Goal: Find specific page/section: Find specific page/section

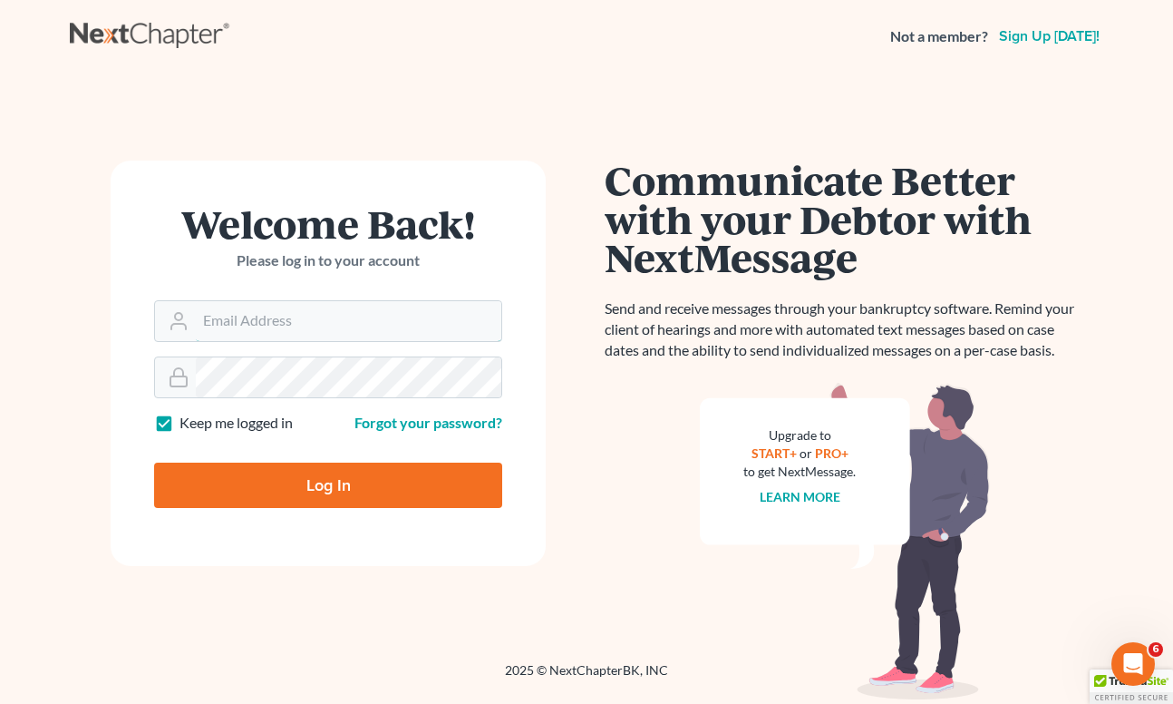
type input "legaljenngarcia@gmail.com"
click at [328, 483] on input "Log In" at bounding box center [328, 484] width 348 height 45
type input "Thinking..."
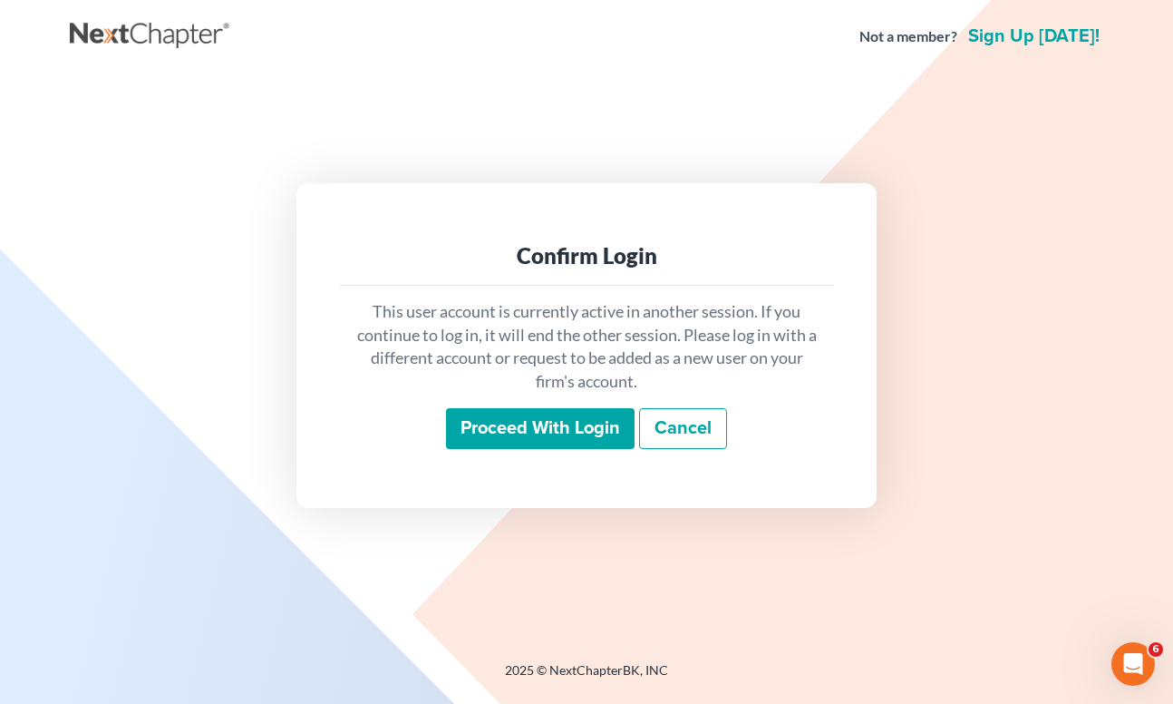
click at [533, 439] on input "Proceed with login" at bounding box center [540, 429] width 189 height 42
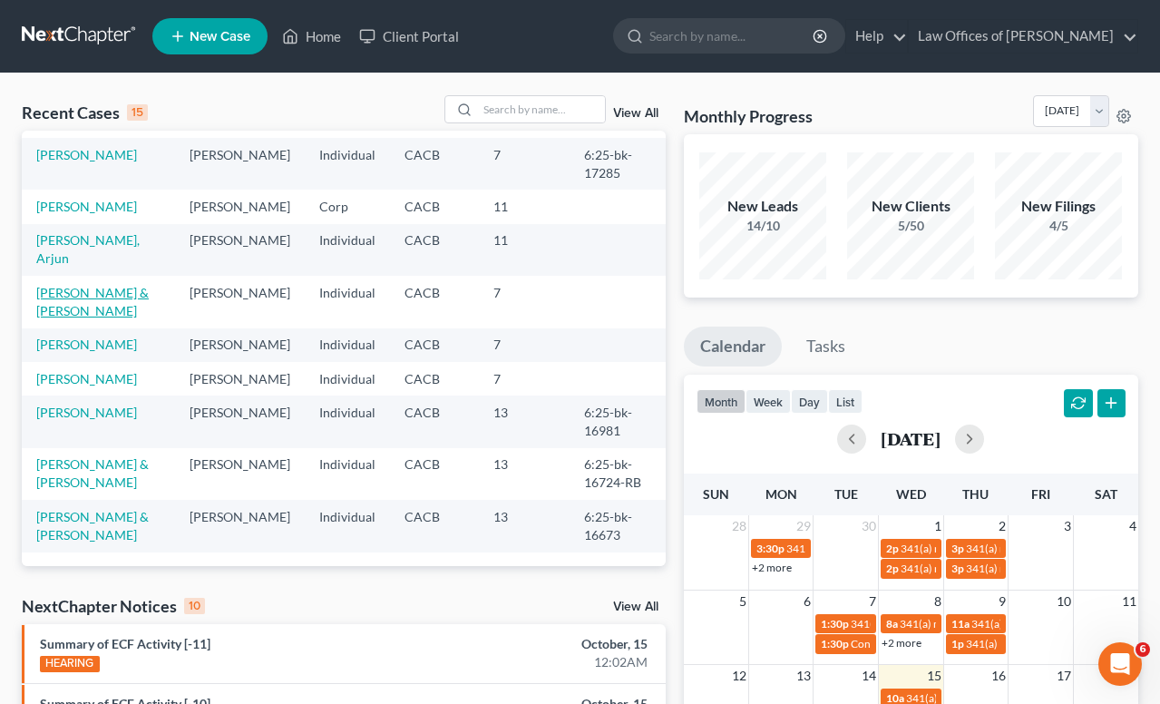
scroll to position [273, 0]
click at [725, 25] on input "search" at bounding box center [732, 36] width 166 height 34
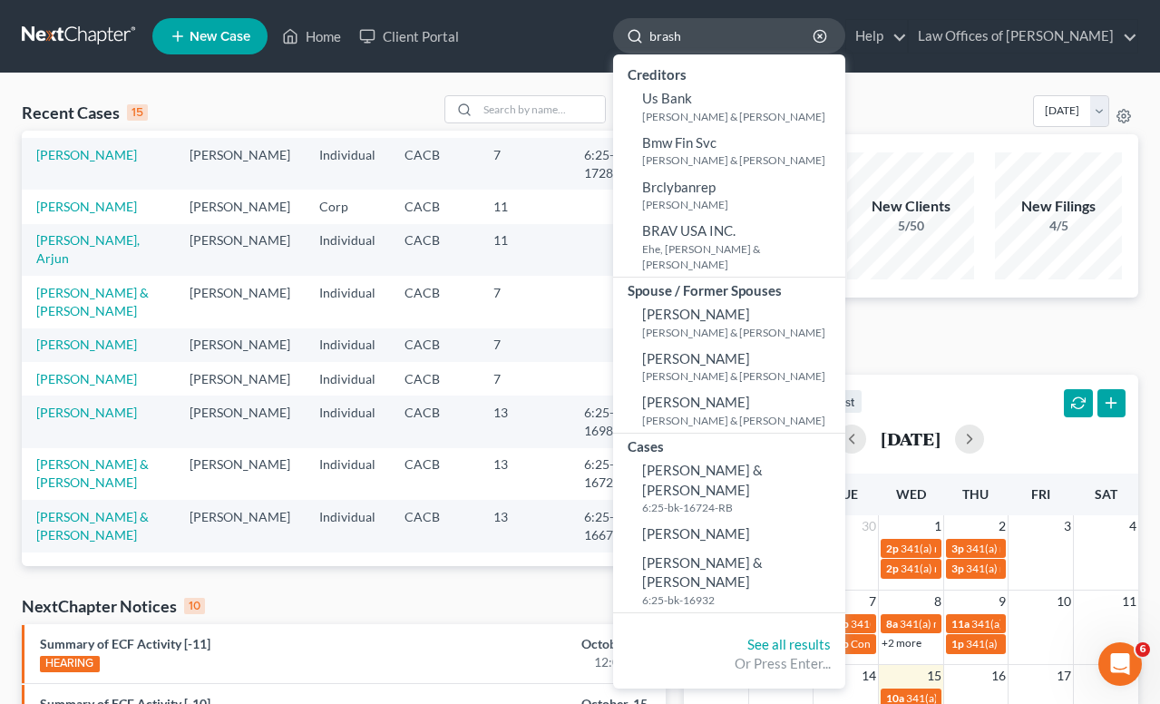
click at [708, 38] on input "brash" at bounding box center [732, 36] width 166 height 34
type input "[PERSON_NAME]"
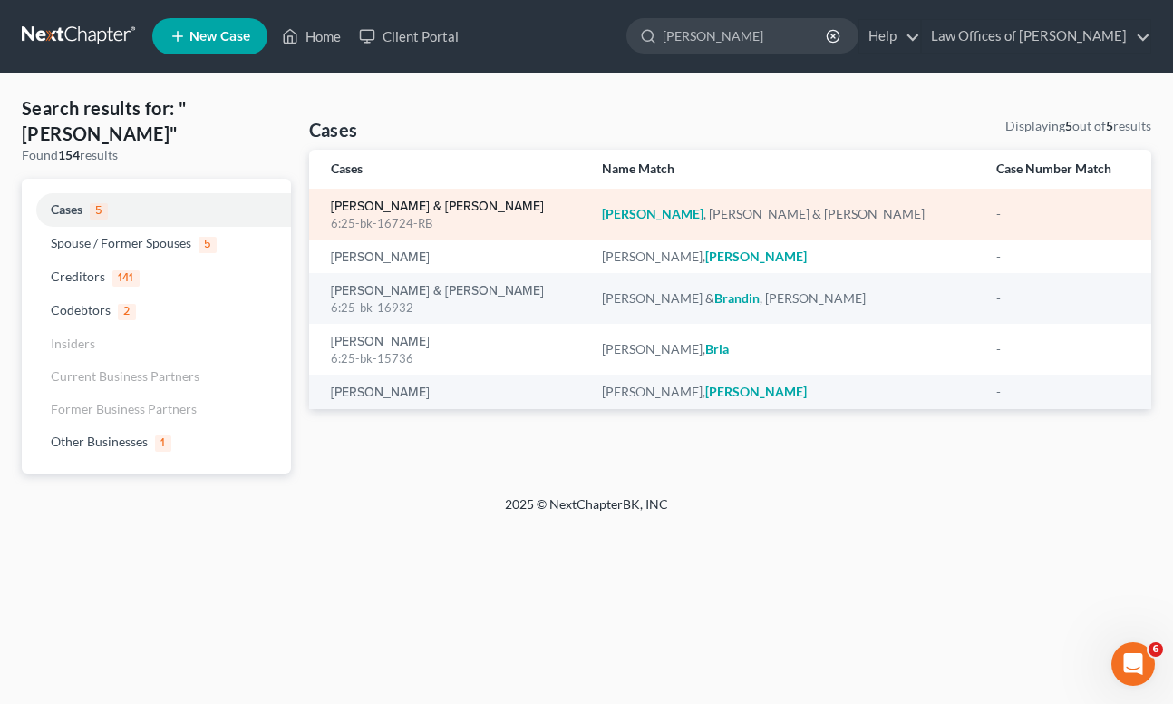
click at [446, 210] on link "[PERSON_NAME] & [PERSON_NAME]" at bounding box center [437, 206] width 213 height 13
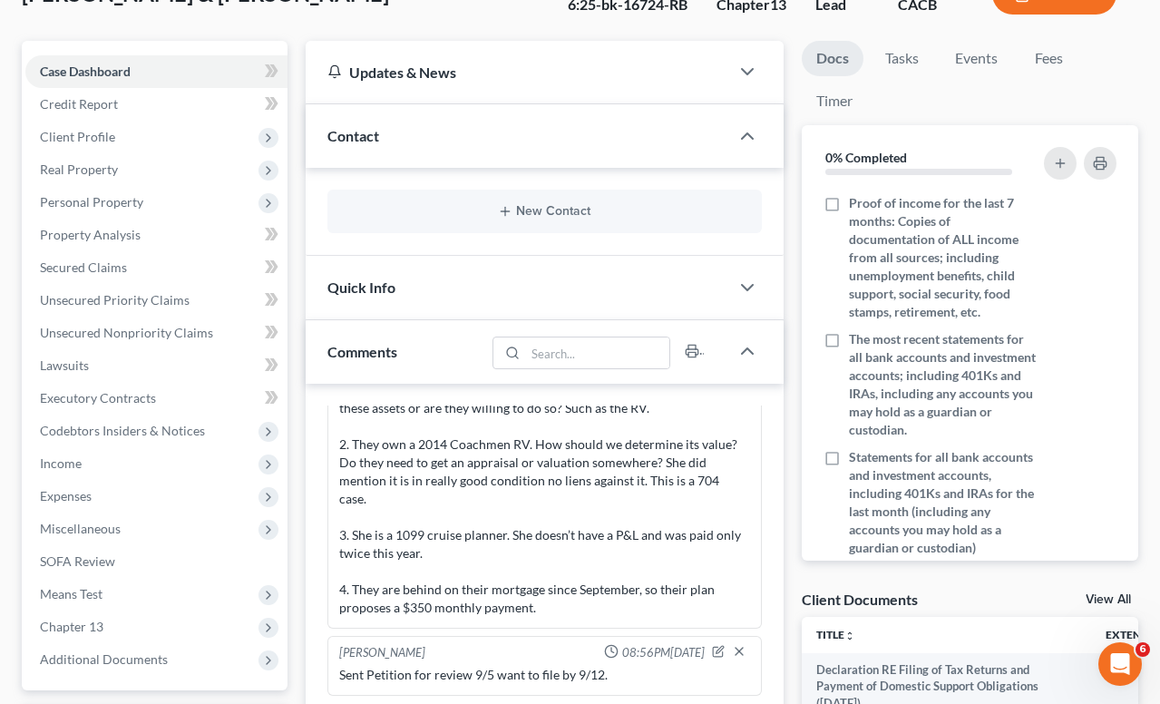
scroll to position [540, 0]
